Goal: Transaction & Acquisition: Purchase product/service

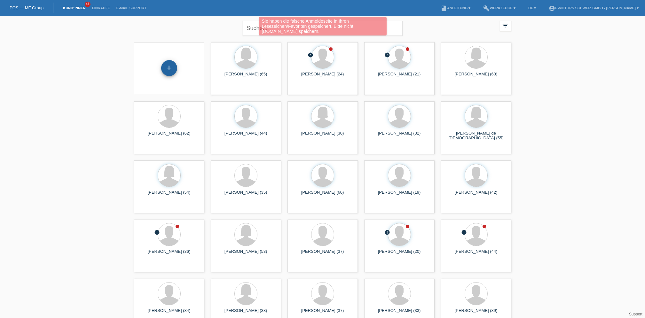
click at [170, 67] on div "+" at bounding box center [169, 68] width 16 height 16
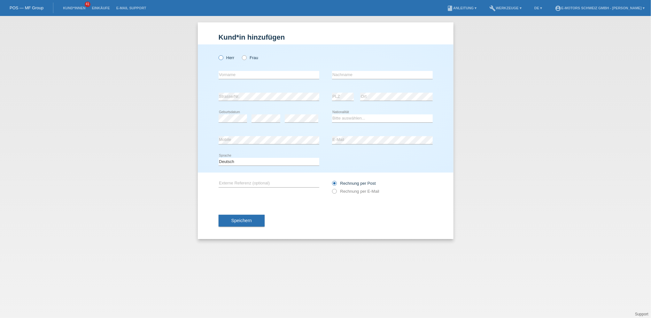
click at [225, 57] on label "Herr" at bounding box center [227, 57] width 16 height 5
click at [223, 57] on input "Herr" at bounding box center [221, 57] width 4 height 4
radio input "true"
click at [250, 58] on label "Frau" at bounding box center [250, 57] width 16 height 5
click at [246, 58] on input "Frau" at bounding box center [244, 57] width 4 height 4
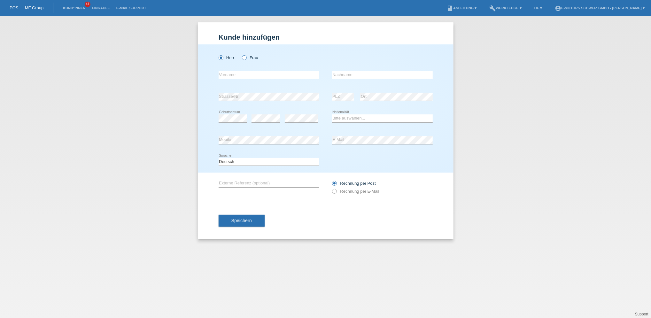
radio input "true"
click at [239, 73] on input "text" at bounding box center [269, 75] width 101 height 8
type input "Sandra"
click at [382, 73] on input "text" at bounding box center [382, 75] width 101 height 8
type input "Walder"
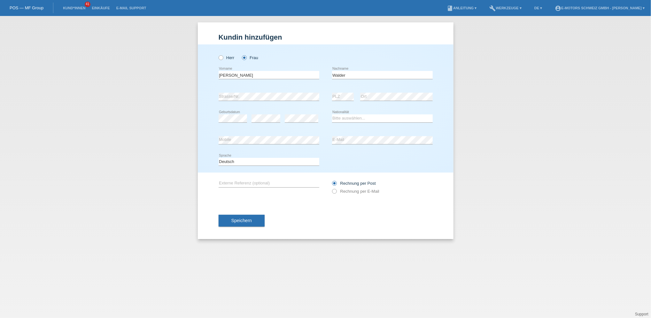
click at [303, 122] on icon at bounding box center [302, 122] width 34 height 0
click at [350, 116] on select "Bitte auswählen... Schweiz Deutschland Liechtenstein Österreich ------------ Af…" at bounding box center [382, 118] width 101 height 8
select select "CH"
click at [332, 114] on select "Bitte auswählen... Schweiz Deutschland Liechtenstein Österreich ------------ Af…" at bounding box center [382, 118] width 101 height 8
click at [216, 96] on div "Herr Frau Sandra error Vorname C" at bounding box center [326, 108] width 256 height 128
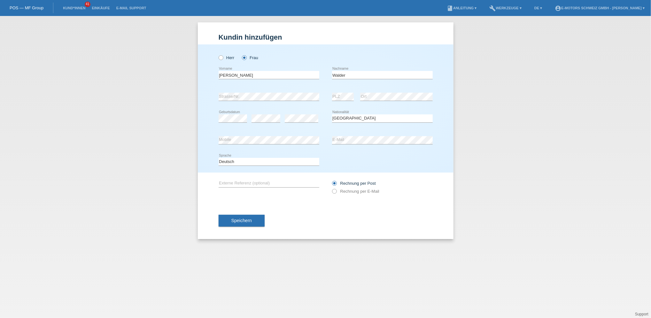
click at [301, 136] on div "error Mobile" at bounding box center [269, 141] width 101 height 22
click at [232, 219] on span "Speichern" at bounding box center [242, 220] width 20 height 5
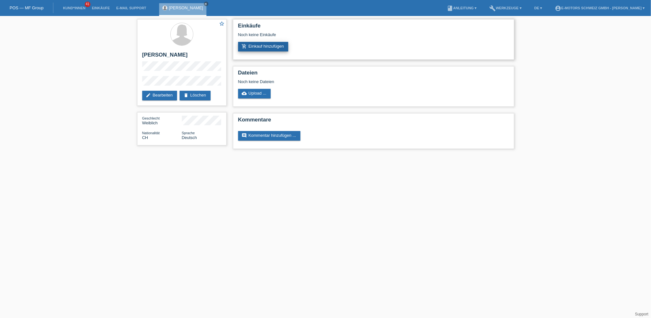
click at [273, 49] on link "add_shopping_cart Einkauf hinzufügen" at bounding box center [263, 47] width 51 height 10
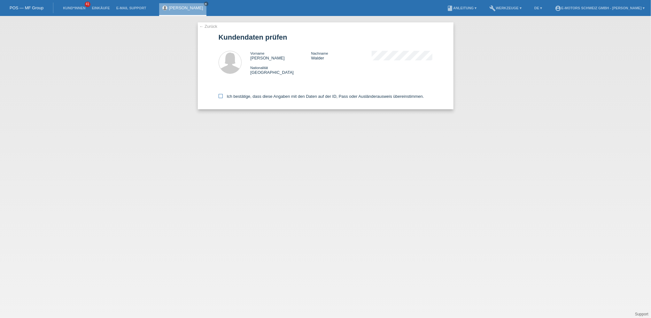
click at [268, 95] on label "Ich bestätige, dass diese Angaben mit den Daten auf der ID, Pass oder Ausländer…" at bounding box center [322, 96] width 206 height 5
click at [223, 95] on input "Ich bestätige, dass diese Angaben mit den Daten auf der ID, Pass oder Ausländer…" at bounding box center [221, 96] width 4 height 4
checkbox input "true"
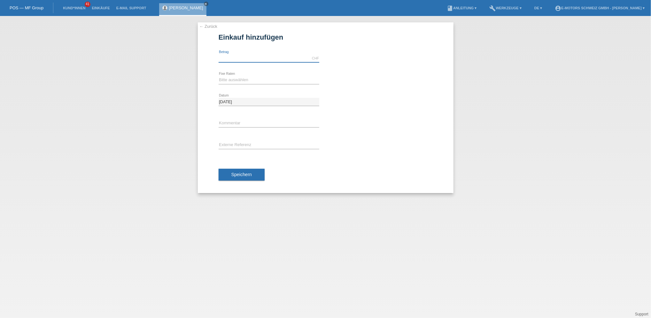
click at [241, 57] on input "text" at bounding box center [269, 58] width 101 height 8
type input "4500.00"
click at [229, 81] on select "Bitte auswählen 12 Raten 24 Raten 36 Raten 48 Raten" at bounding box center [269, 80] width 101 height 8
select select "216"
click at [219, 76] on select "Bitte auswählen 12 Raten 24 Raten 36 Raten 48 Raten" at bounding box center [269, 80] width 101 height 8
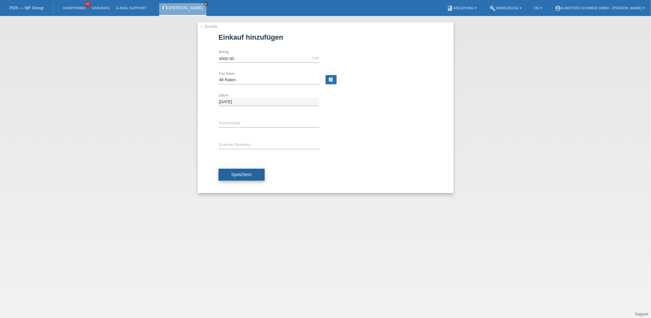
click at [240, 174] on span "Speichern" at bounding box center [242, 174] width 20 height 5
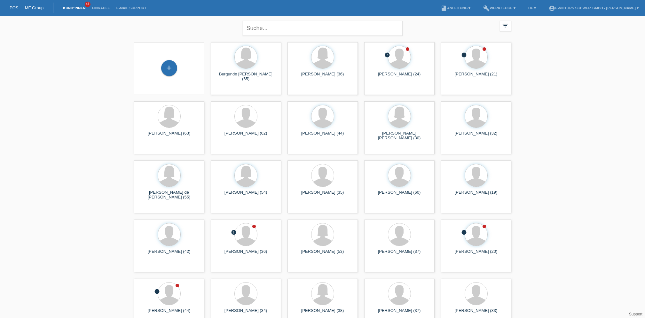
click at [96, 5] on li "Einkäufe" at bounding box center [101, 8] width 24 height 16
click at [98, 8] on link "Einkäufe" at bounding box center [101, 8] width 24 height 4
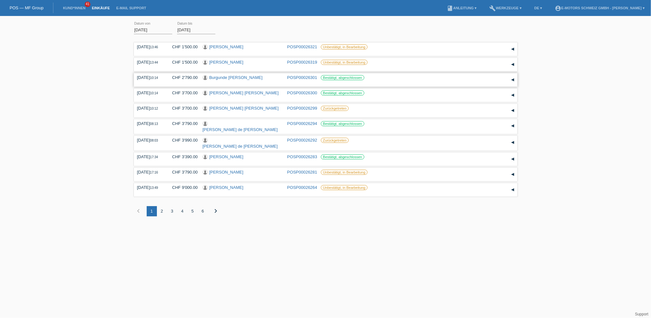
click at [242, 75] on link "Burgunde [PERSON_NAME]" at bounding box center [235, 77] width 53 height 5
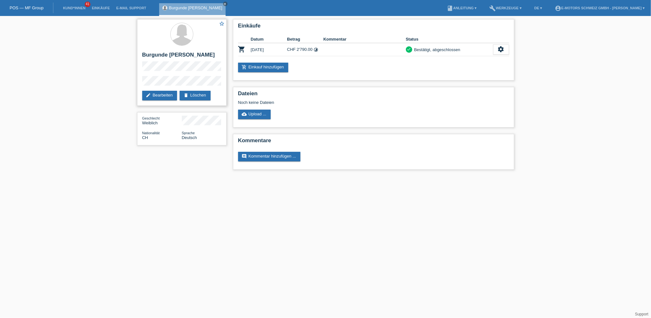
drag, startPoint x: 144, startPoint y: 54, endPoint x: 221, endPoint y: 58, distance: 77.1
click at [221, 58] on h2 "Burgunde Gudrun Grundmann" at bounding box center [181, 57] width 79 height 10
copy h2 "Burgunde Gudrun Grundmann"
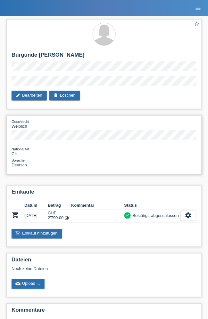
click at [93, 160] on div "Sprache Deutsch" at bounding box center [104, 163] width 185 height 10
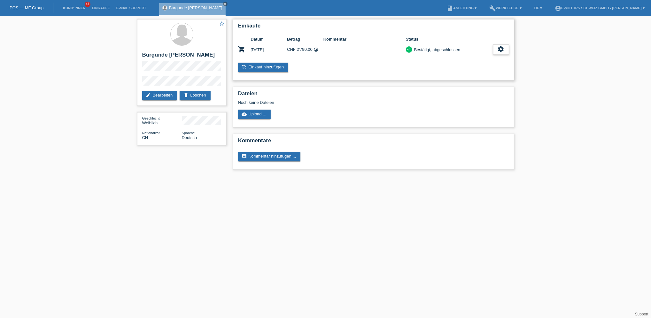
click at [497, 47] on div "settings" at bounding box center [501, 49] width 16 height 10
click at [474, 68] on span "AGB herunterladen" at bounding box center [473, 69] width 37 height 8
click at [502, 51] on icon "settings" at bounding box center [501, 49] width 7 height 7
click at [483, 78] on span "Quittung herunterladen" at bounding box center [477, 79] width 44 height 8
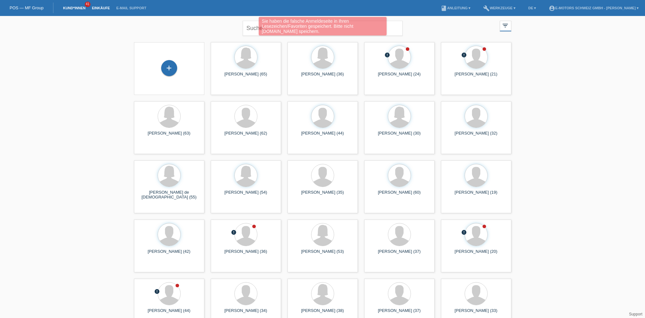
click at [98, 7] on link "Einkäufe" at bounding box center [101, 8] width 24 height 4
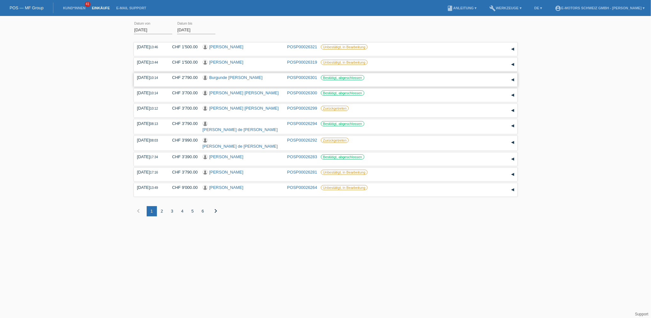
click at [306, 77] on link "POSP00026301" at bounding box center [302, 77] width 30 height 5
